Goal: Task Accomplishment & Management: Manage account settings

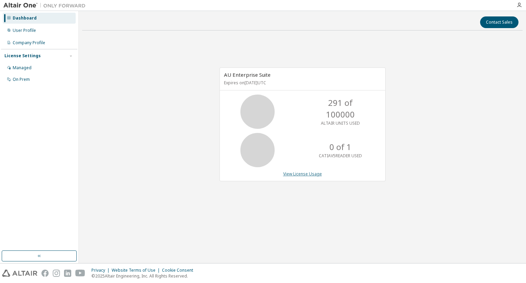
click at [309, 175] on link "View License Usage" at bounding box center [302, 174] width 39 height 6
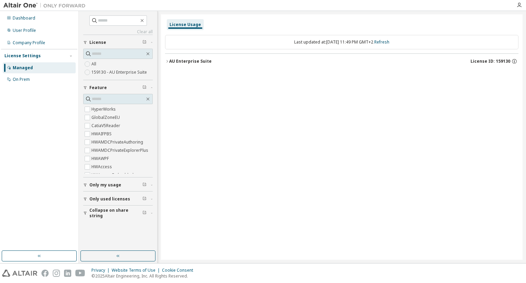
click at [47, 55] on div "License Settings" at bounding box center [39, 56] width 70 height 6
